Goal: Find specific page/section: Find specific page/section

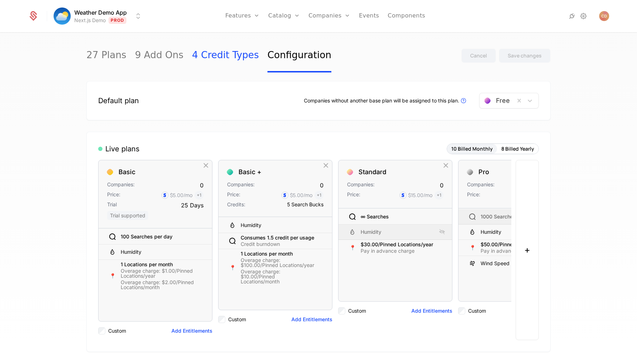
scroll to position [777, 0]
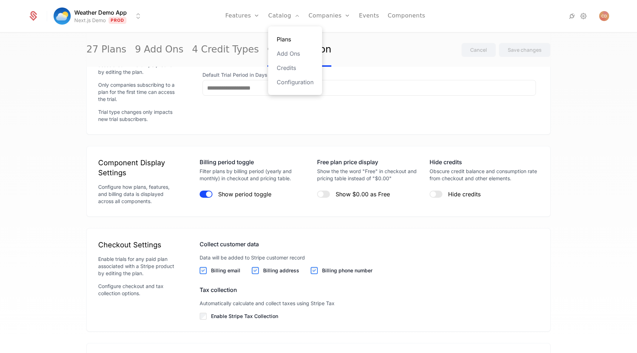
click at [289, 38] on link "Plans" at bounding box center [295, 39] width 37 height 9
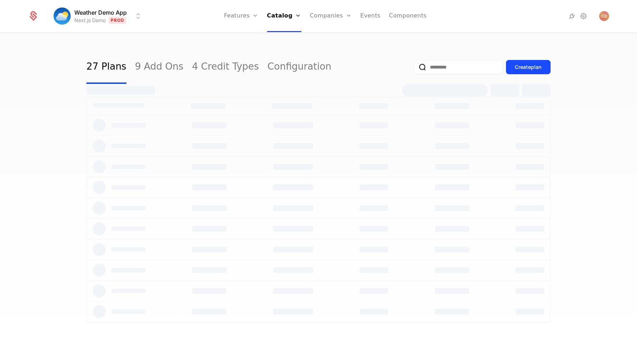
select select "***"
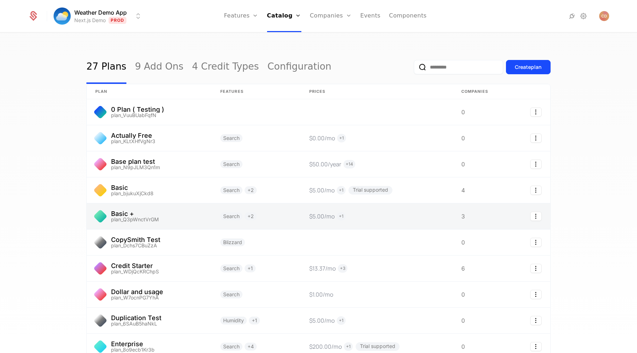
click at [184, 221] on link at bounding box center [149, 216] width 125 height 26
